Goal: Task Accomplishment & Management: Use online tool/utility

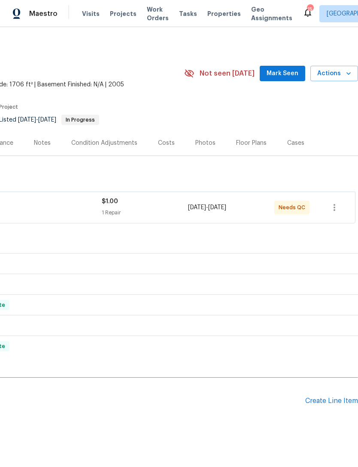
scroll to position [0, 127]
click at [332, 397] on div "Create Line Item" at bounding box center [331, 401] width 53 height 8
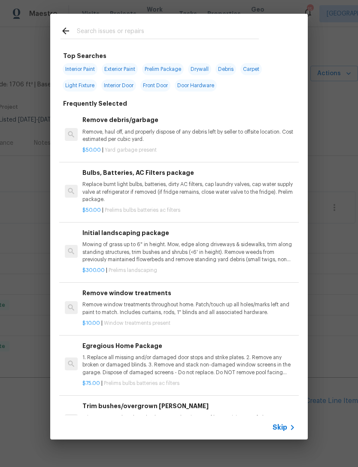
click at [288, 424] on icon at bounding box center [292, 427] width 10 height 10
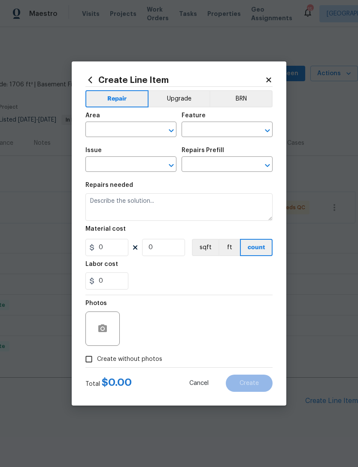
click at [95, 131] on input "text" at bounding box center [118, 130] width 67 height 13
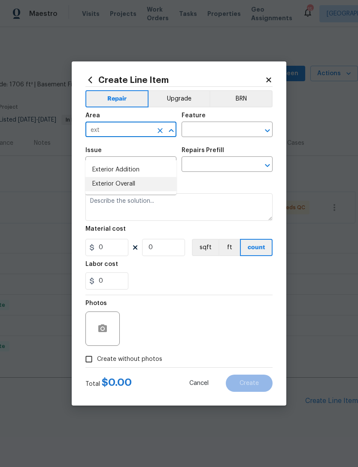
click at [98, 177] on li "Exterior Overall" at bounding box center [130, 184] width 91 height 14
type input "Exterior Overall"
click at [237, 131] on input "text" at bounding box center [215, 130] width 67 height 13
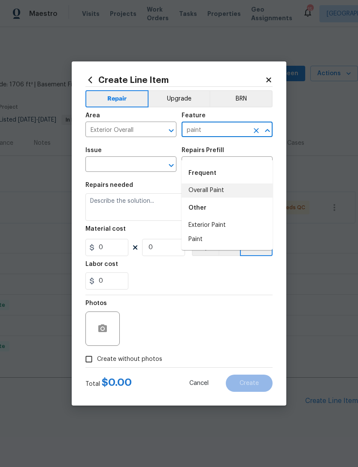
click at [222, 183] on li "Overall Paint" at bounding box center [227, 190] width 91 height 14
type input "Overall Paint"
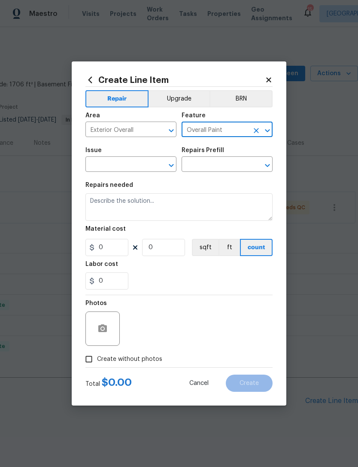
click at [87, 165] on input "text" at bounding box center [118, 164] width 67 height 13
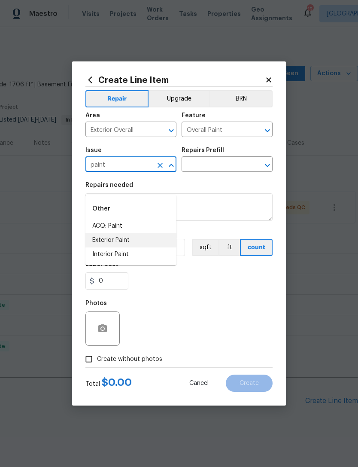
click at [92, 233] on li "Exterior Paint" at bounding box center [130, 240] width 91 height 14
type input "Exterior Paint"
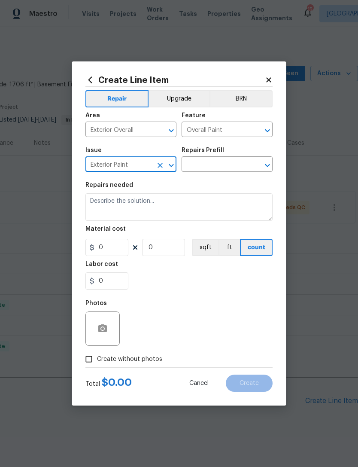
click at [190, 160] on input "text" at bounding box center [215, 164] width 67 height 13
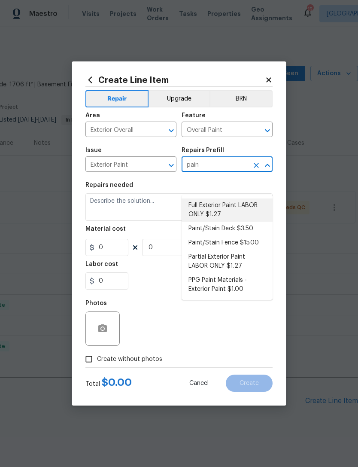
click at [245, 198] on li "Full Exterior Paint LABOR ONLY $1.27" at bounding box center [227, 209] width 91 height 23
type input "Full Exterior Paint LABOR ONLY $1.27"
type textarea "Full Exterior Paint - Prep, mask and paint the exterior of the home. Ensure tha…"
type input "1"
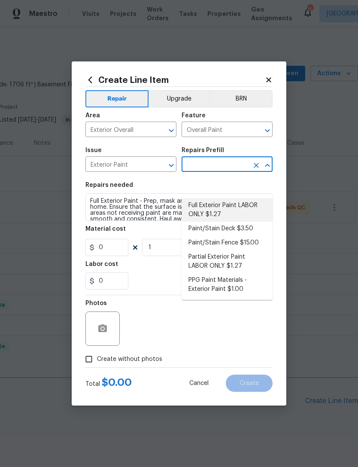
type input "Full Exterior Paint LABOR ONLY $1.27"
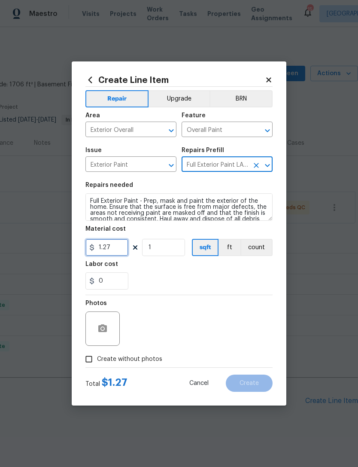
click at [106, 251] on input "1.27" at bounding box center [106, 247] width 43 height 17
click at [125, 247] on input "1.27" at bounding box center [106, 247] width 43 height 17
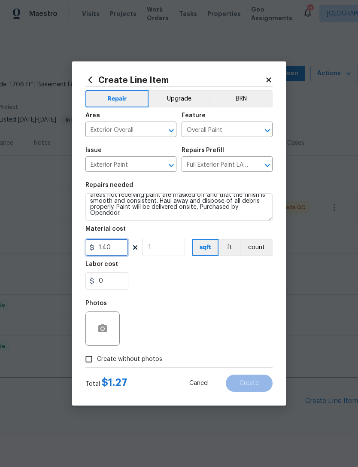
scroll to position [18, 0]
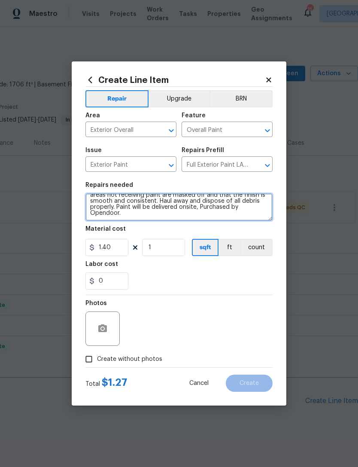
click at [125, 220] on textarea "Full Exterior Paint - Prep, mask and paint the exterior of the home. Ensure tha…" at bounding box center [178, 206] width 187 height 27
type input "1.4"
type textarea "Full Exterior Paint - Prep, mask and paint the exterior of the home. Ensure tha…"
